Goal: Go to known website: Access a specific website the user already knows

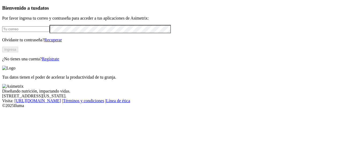
type input "[EMAIL_ADDRESS][PERSON_NAME][DOMAIN_NAME]"
click at [18, 52] on button "Ingresa" at bounding box center [10, 50] width 16 height 6
